Goal: Task Accomplishment & Management: Use online tool/utility

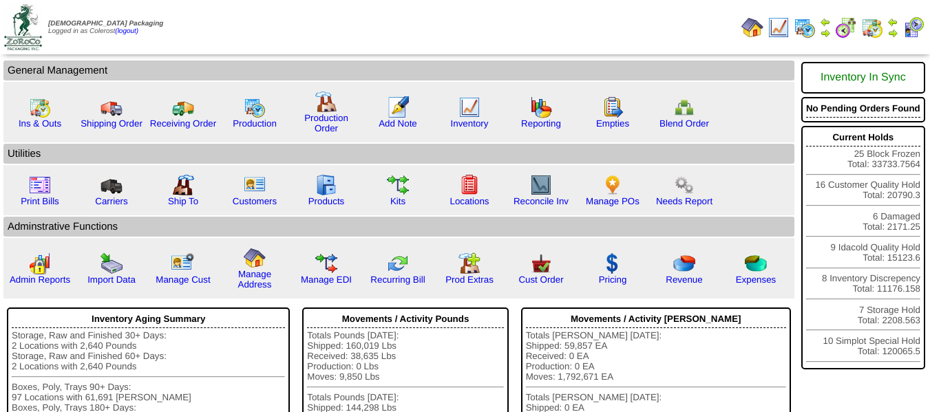
click at [891, 26] on img at bounding box center [892, 22] width 11 height 11
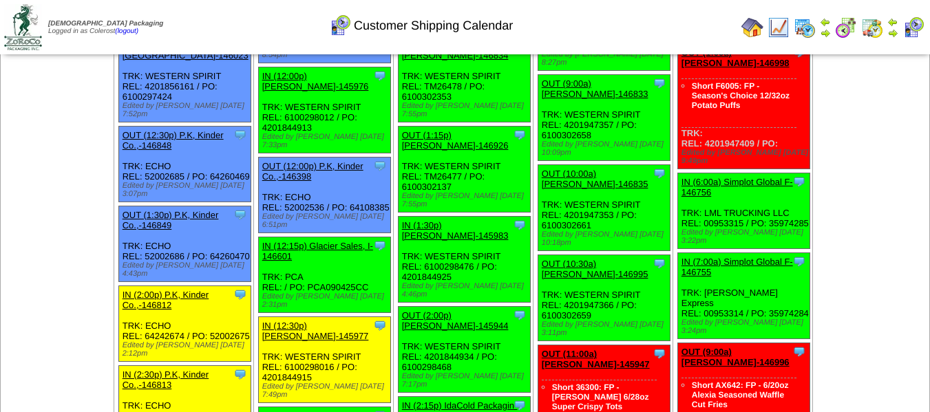
scroll to position [3855, 0]
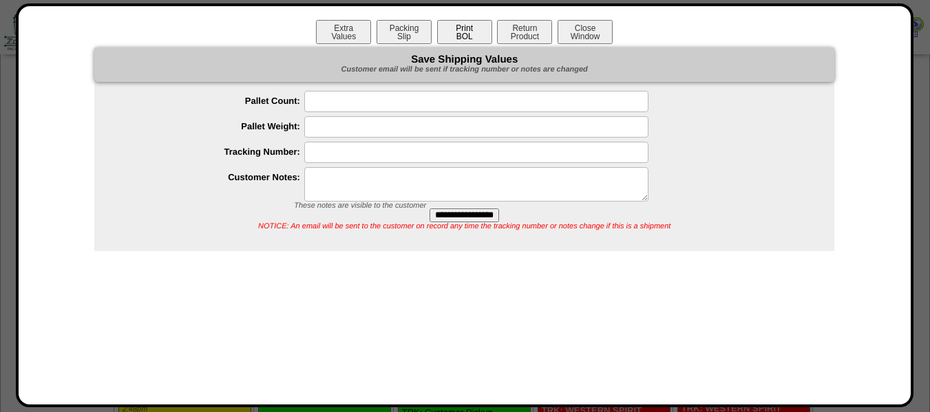
click at [464, 26] on button "Print BOL" at bounding box center [464, 32] width 55 height 24
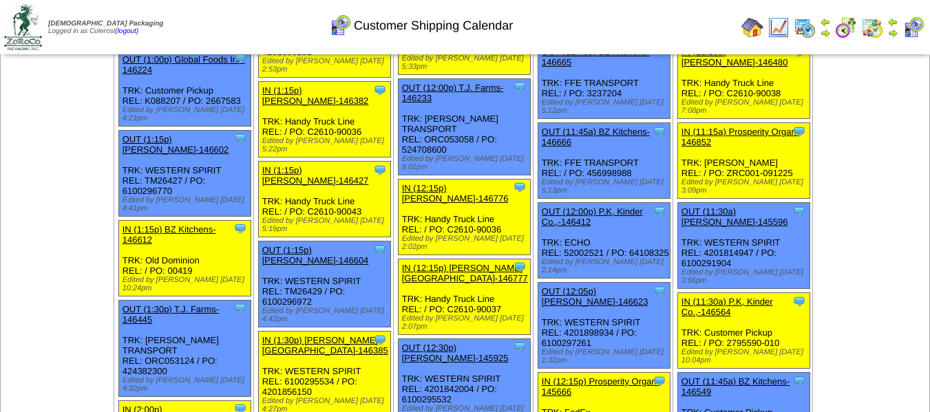
scroll to position [1102, 0]
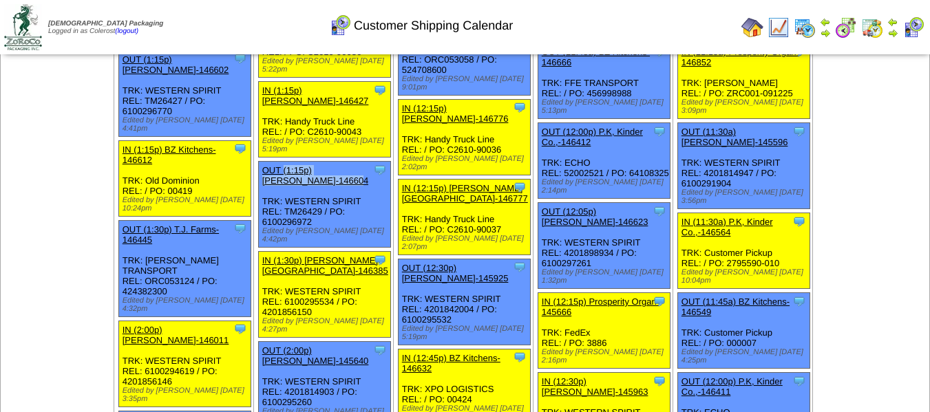
click at [330, 165] on link "OUT (1:15p) [PERSON_NAME]-146604" at bounding box center [315, 175] width 107 height 21
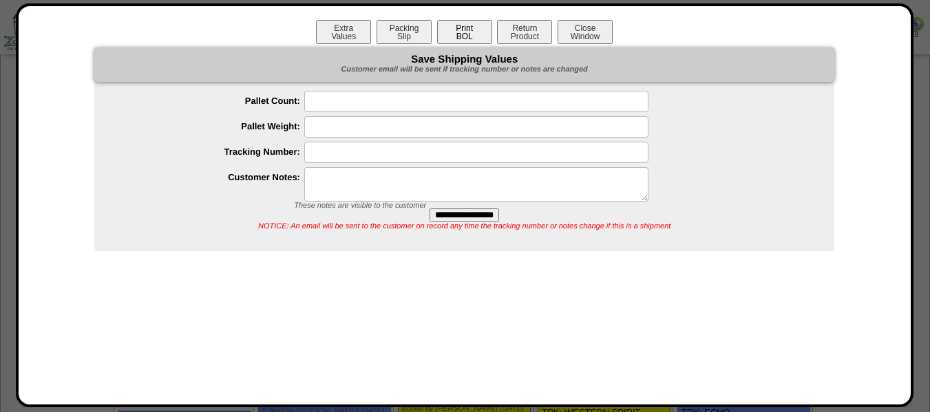
click at [461, 34] on button "Print BOL" at bounding box center [464, 32] width 55 height 24
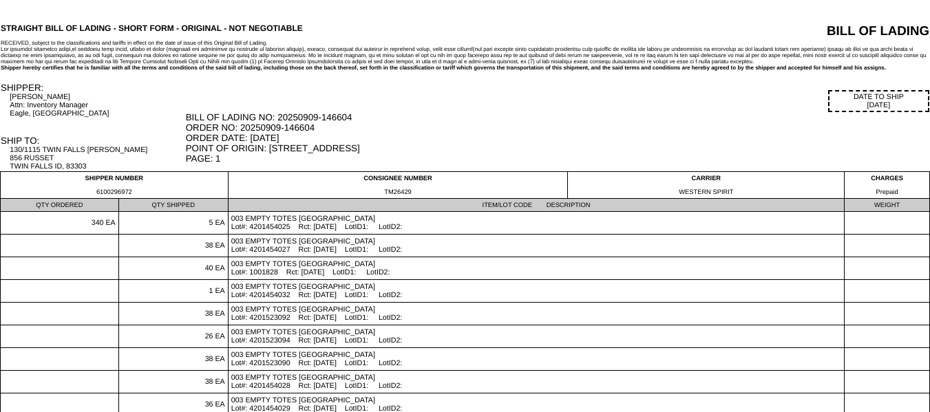
drag, startPoint x: 317, startPoint y: 32, endPoint x: 335, endPoint y: 10, distance: 28.5
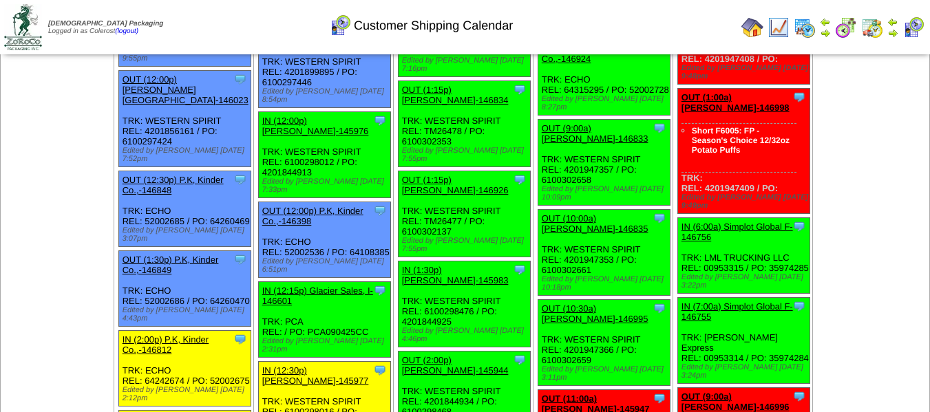
scroll to position [3855, 0]
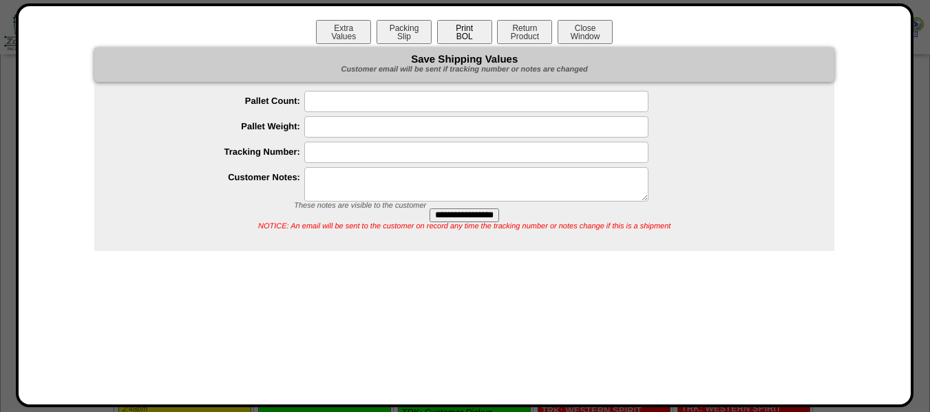
click at [480, 30] on button "Print BOL" at bounding box center [464, 32] width 55 height 24
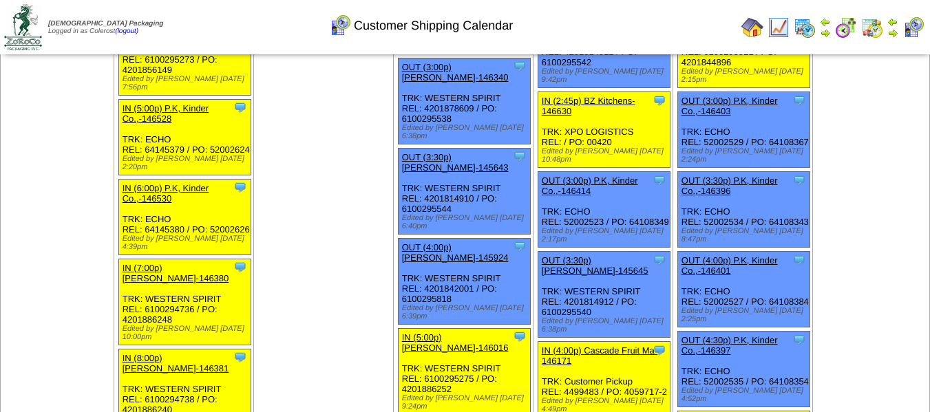
scroll to position [1916, 0]
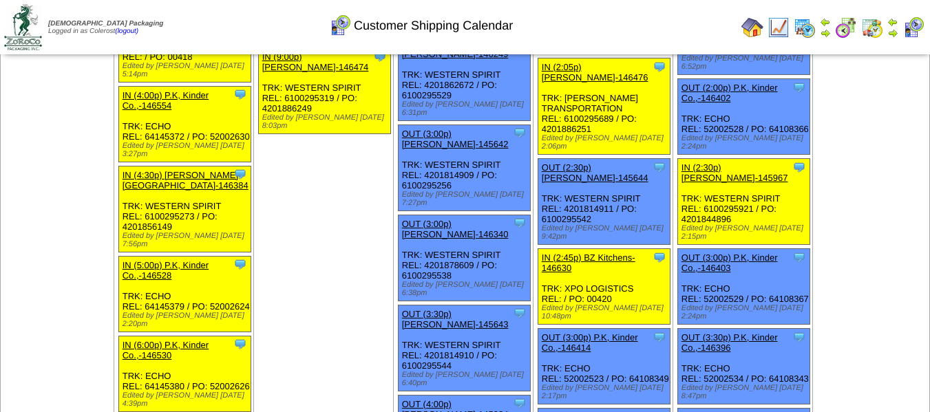
click at [756, 32] on img at bounding box center [752, 28] width 22 height 22
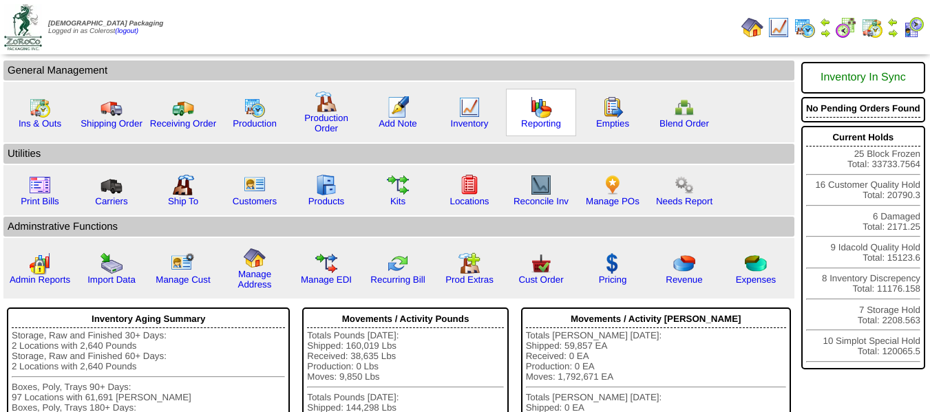
click at [536, 106] on img at bounding box center [541, 107] width 22 height 22
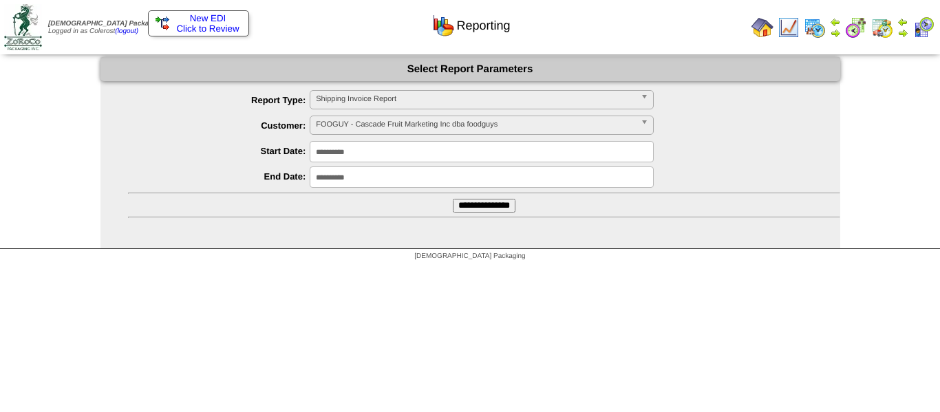
click at [466, 203] on input "**********" at bounding box center [484, 206] width 63 height 14
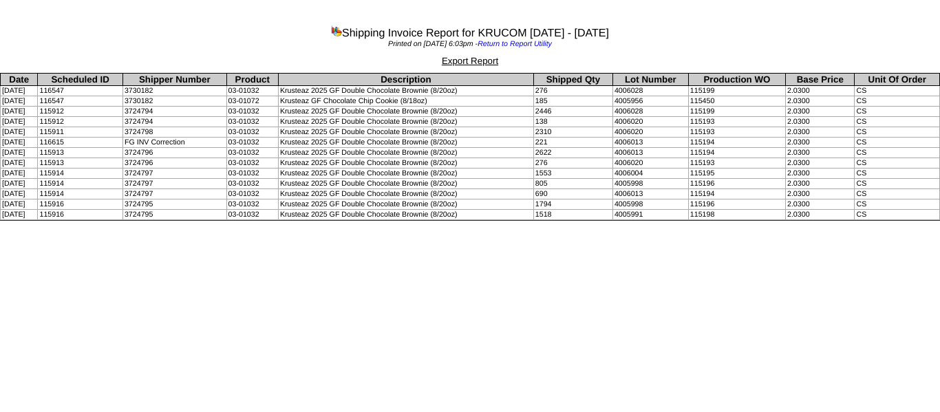
click at [319, 112] on td "Krusteaz 2025 GF Double Chocolate Brownie (8/20oz)" at bounding box center [405, 112] width 255 height 10
drag, startPoint x: 450, startPoint y: 102, endPoint x: 295, endPoint y: 105, distance: 154.9
click at [295, 105] on td "Krusteaz GF Chocolate Chip Cookie (8/18oz)" at bounding box center [405, 101] width 255 height 10
copy td "Krusteaz GF Chocolate Chip Cookie (8/18oz)"
click at [340, 175] on td "Krusteaz 2025 GF Double Chocolate Brownie (8/20oz)" at bounding box center [405, 174] width 255 height 10
